Goal: Check status: Check status

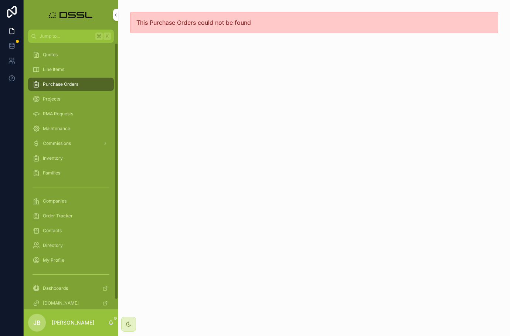
click at [62, 83] on span "Purchase Orders" at bounding box center [60, 84] width 35 height 6
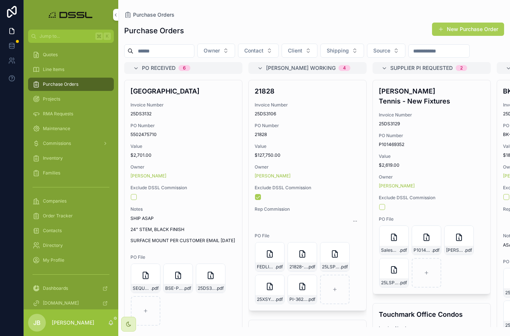
click at [151, 96] on h4 "[GEOGRAPHIC_DATA]" at bounding box center [183, 91] width 106 height 10
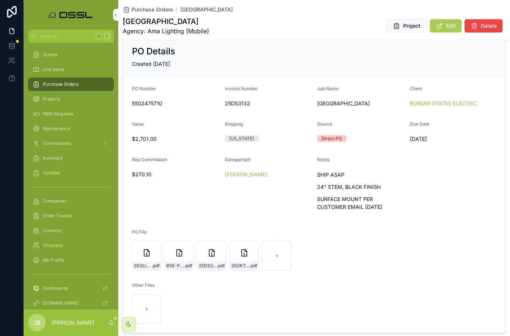
scroll to position [67, 0]
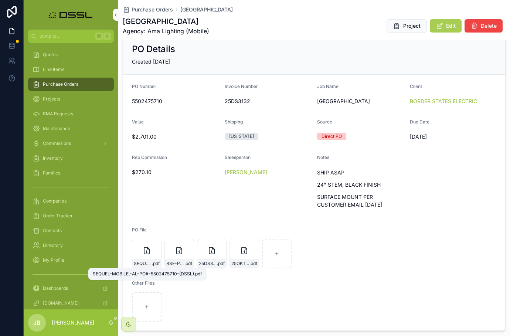
click at [142, 263] on span "SEQUEL-MOBILE,-AL-PO#-5502475710-(DSSL)" at bounding box center [143, 264] width 18 height 6
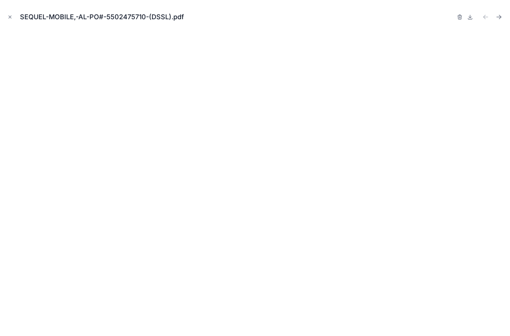
click at [10, 16] on icon "Close modal" at bounding box center [9, 16] width 5 height 5
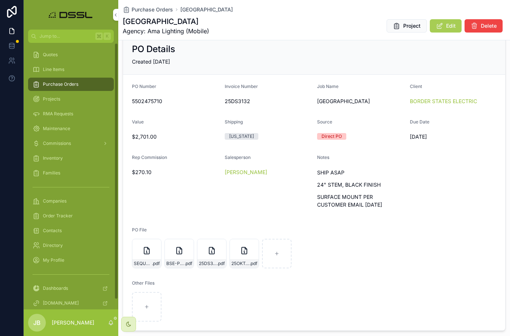
click at [54, 85] on span "Purchase Orders" at bounding box center [60, 84] width 35 height 6
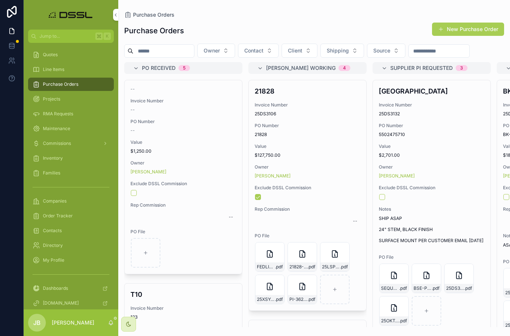
click at [166, 52] on input "scrollable content" at bounding box center [163, 51] width 61 height 10
type input "*"
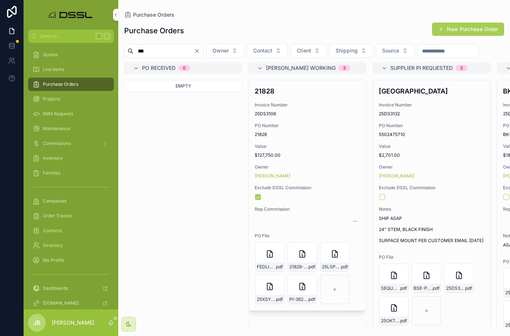
type input "****"
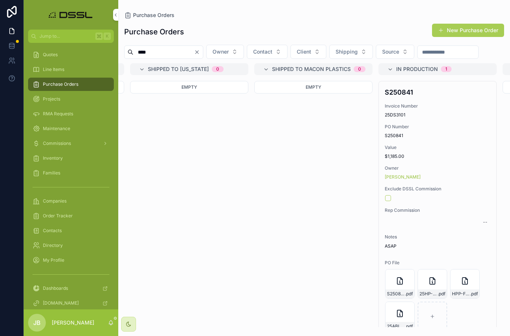
scroll to position [0, 873]
